Goal: Transaction & Acquisition: Download file/media

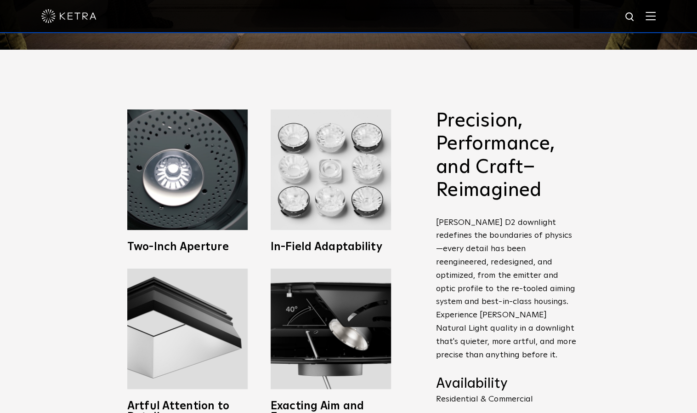
scroll to position [414, 0]
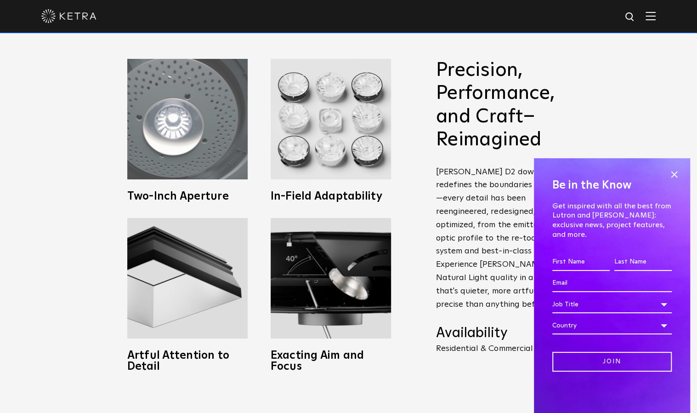
click at [204, 195] on h3 "Two-Inch Aperture" at bounding box center [187, 196] width 120 height 11
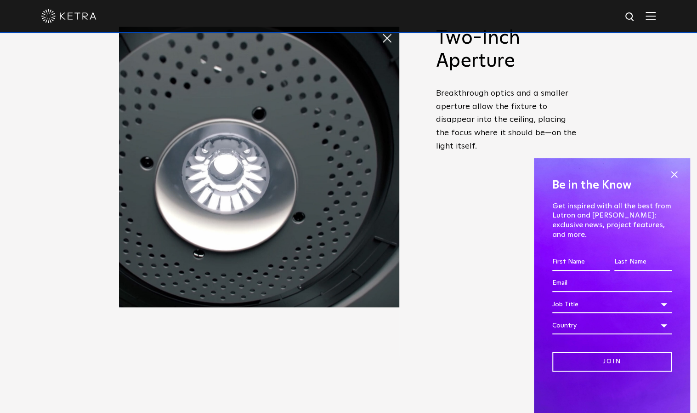
scroll to position [460, 0]
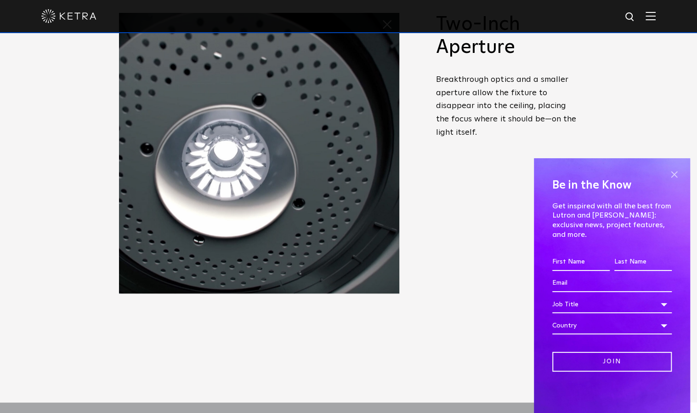
click at [674, 181] on span at bounding box center [674, 174] width 14 height 14
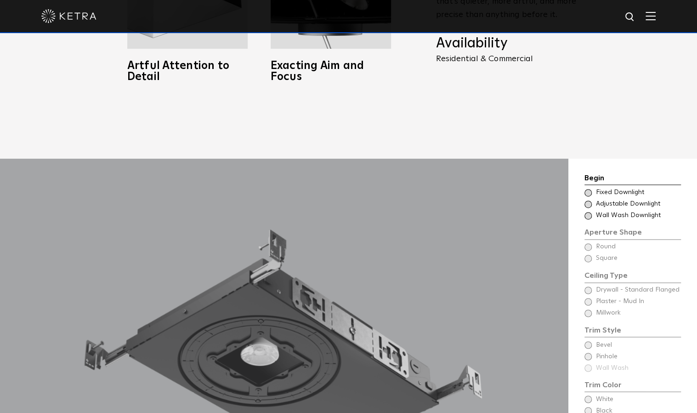
scroll to position [735, 0]
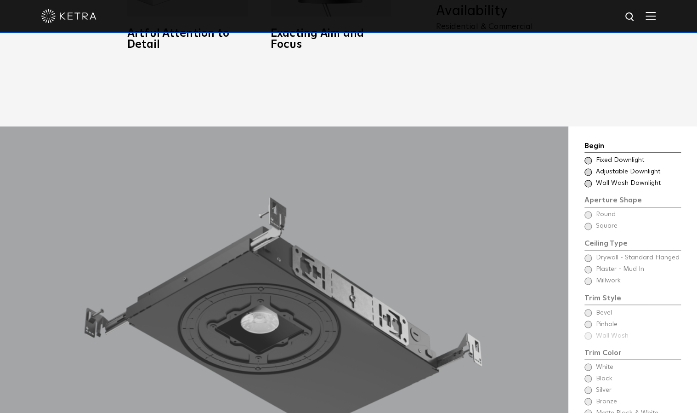
click at [590, 157] on span at bounding box center [588, 160] width 7 height 7
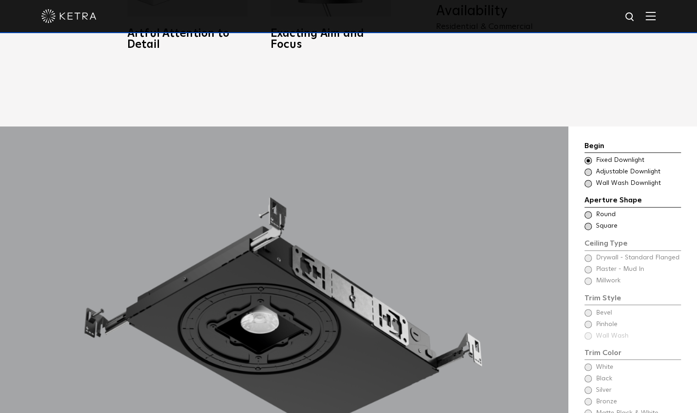
click at [590, 211] on span at bounding box center [588, 214] width 7 height 7
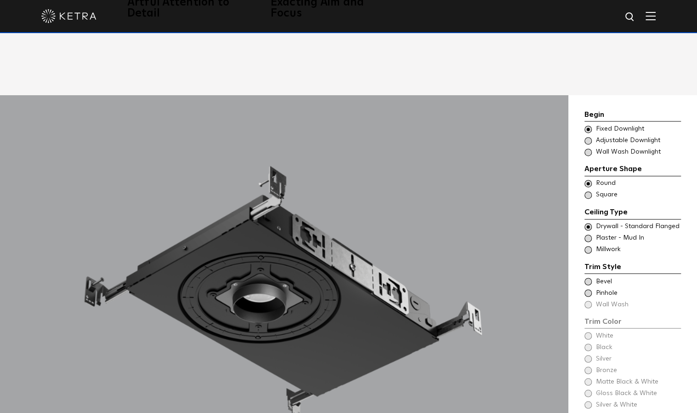
scroll to position [781, 0]
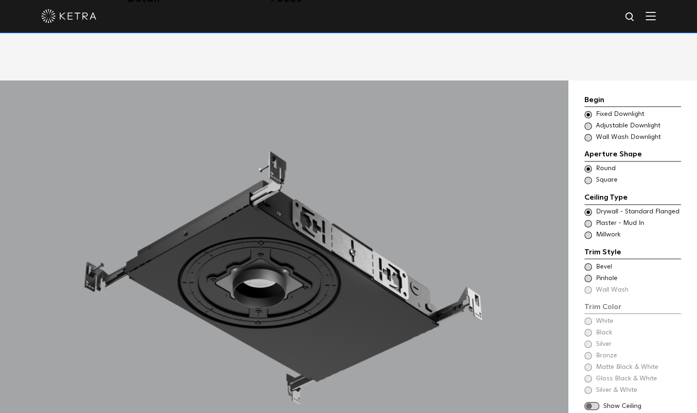
click at [590, 220] on span at bounding box center [588, 223] width 7 height 7
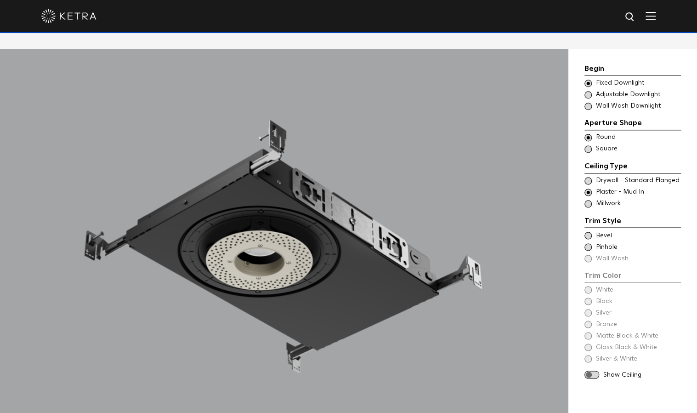
scroll to position [827, 0]
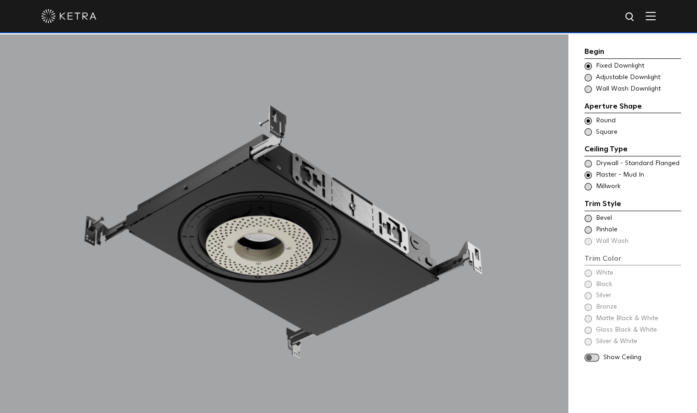
click at [587, 219] on span at bounding box center [588, 218] width 7 height 7
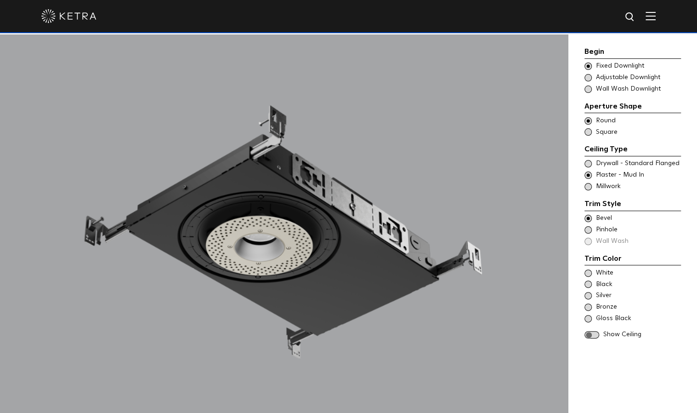
click at [587, 219] on span at bounding box center [588, 218] width 7 height 7
click at [589, 230] on span at bounding box center [588, 229] width 7 height 7
click at [588, 219] on span at bounding box center [588, 218] width 7 height 7
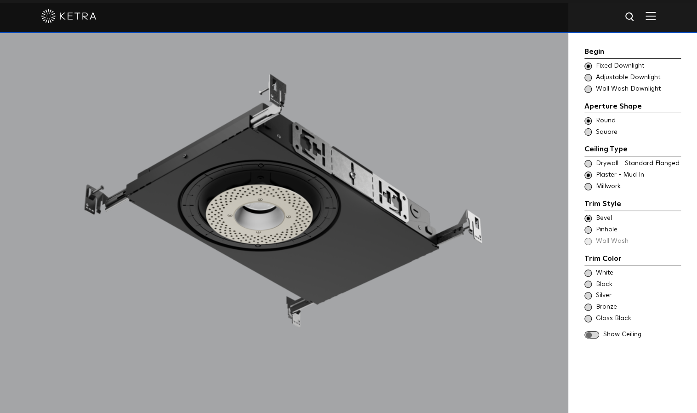
scroll to position [873, 0]
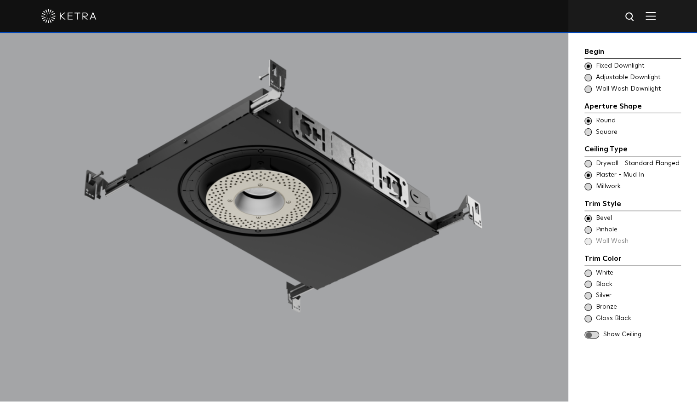
click at [592, 271] on div "White" at bounding box center [633, 272] width 97 height 9
click at [591, 334] on span at bounding box center [592, 335] width 15 height 8
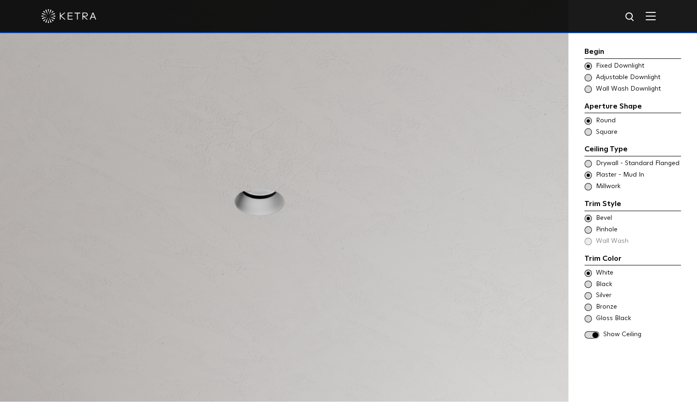
click at [591, 334] on span at bounding box center [592, 335] width 15 height 8
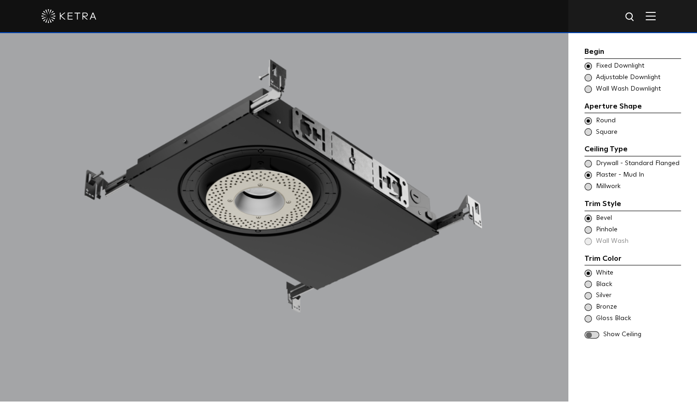
click at [591, 334] on span at bounding box center [592, 335] width 15 height 8
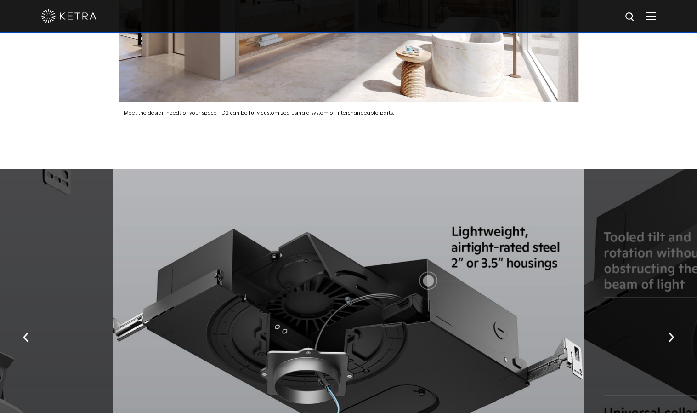
scroll to position [1562, 0]
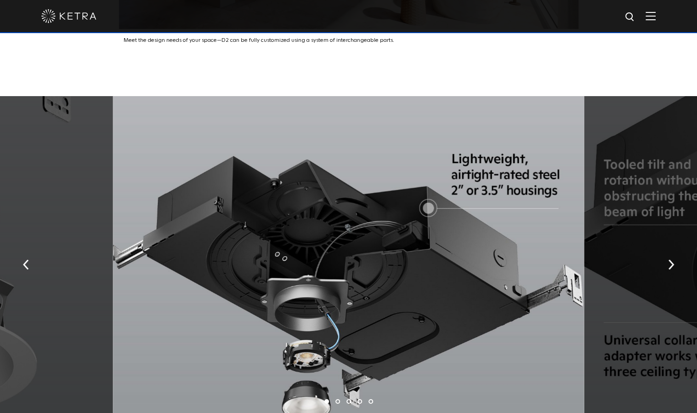
click at [429, 196] on div at bounding box center [348, 261] width 471 height 330
click at [672, 259] on img "button" at bounding box center [671, 264] width 6 height 10
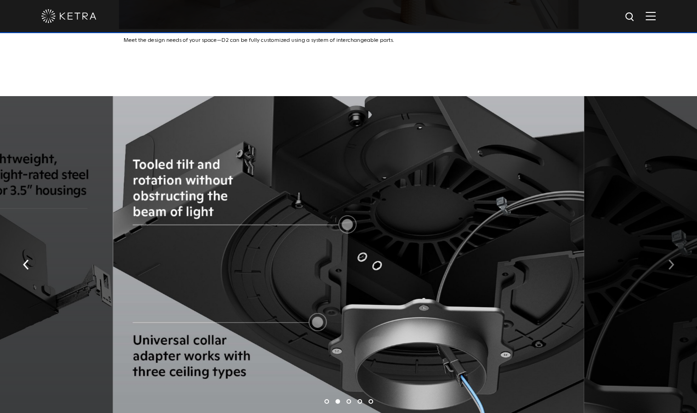
click at [672, 259] on img "button" at bounding box center [671, 264] width 6 height 10
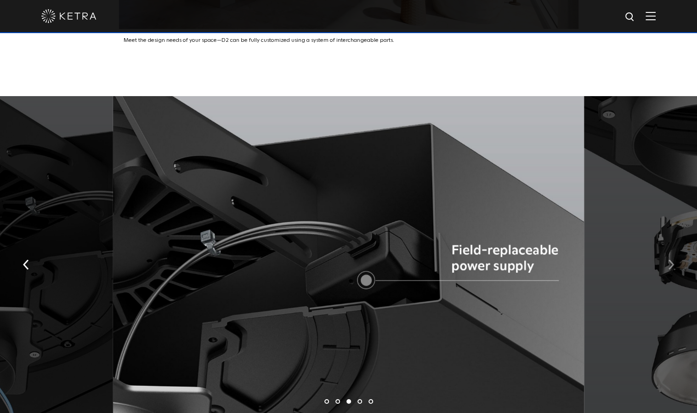
click at [672, 259] on img "button" at bounding box center [671, 264] width 6 height 10
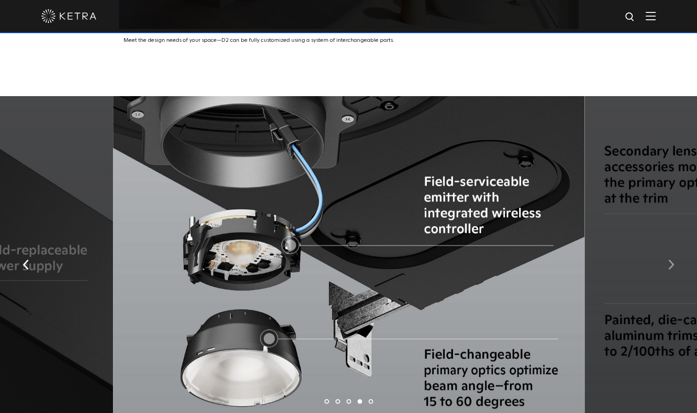
click at [672, 259] on img "button" at bounding box center [671, 264] width 6 height 10
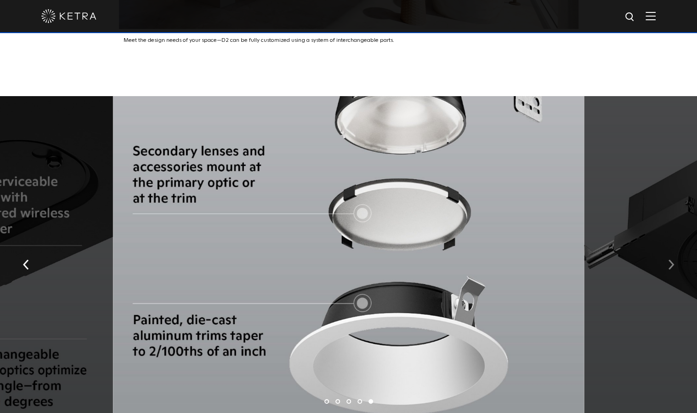
click at [672, 259] on img "button" at bounding box center [671, 264] width 6 height 10
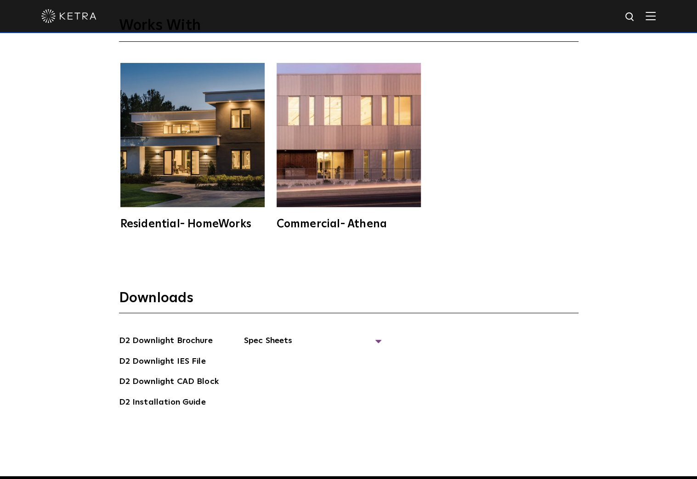
scroll to position [2619, 0]
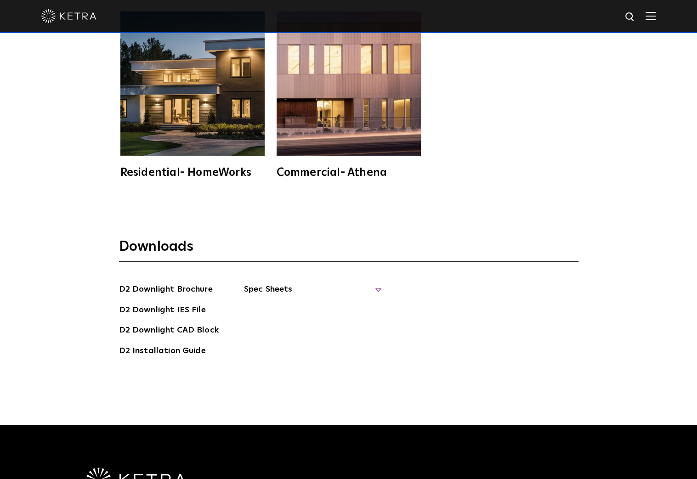
click at [275, 283] on span "Spec Sheets" at bounding box center [313, 293] width 138 height 20
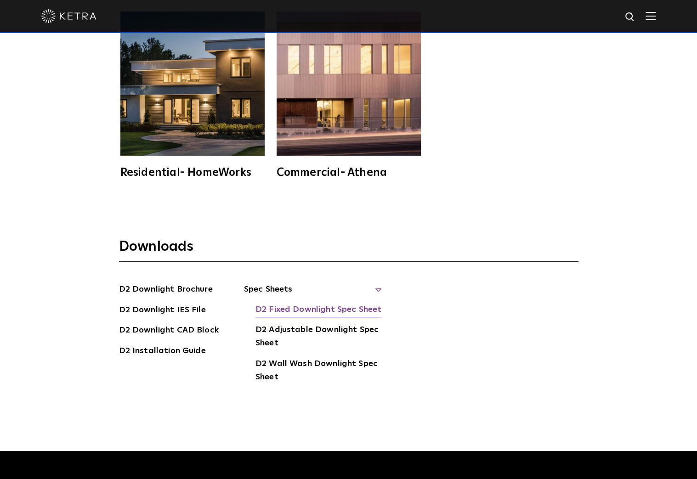
click at [290, 303] on link "D2 Fixed Downlight Spec Sheet" at bounding box center [318, 310] width 126 height 15
